Goal: Information Seeking & Learning: Learn about a topic

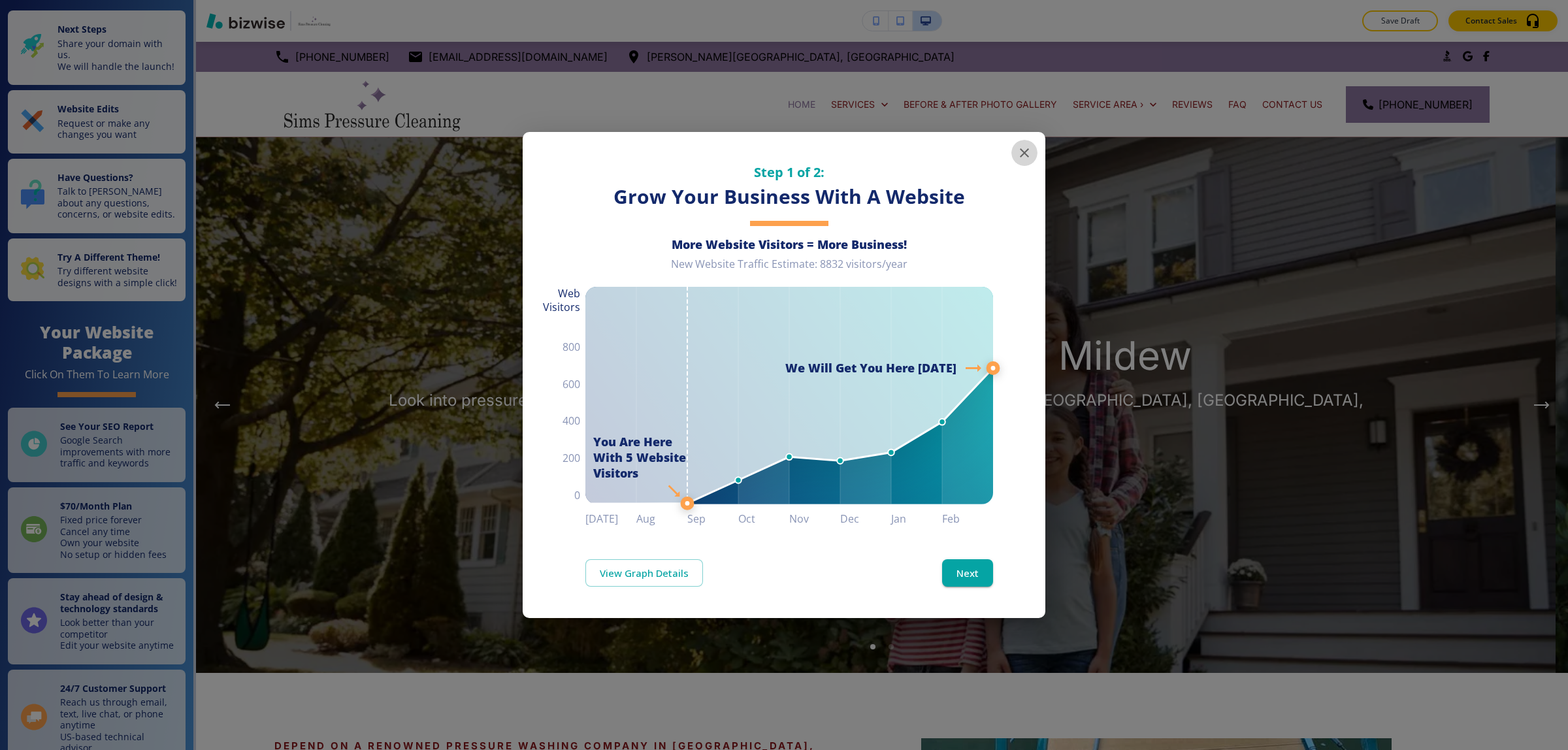
click at [1029, 150] on icon "button" at bounding box center [1024, 152] width 15 height 15
